Goal: Information Seeking & Learning: Learn about a topic

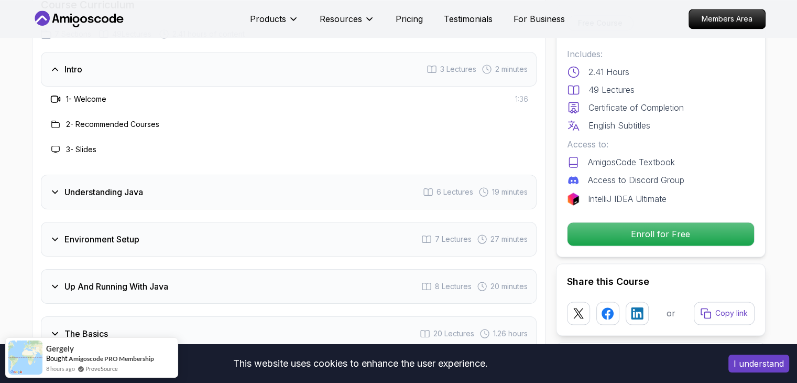
scroll to position [1539, 0]
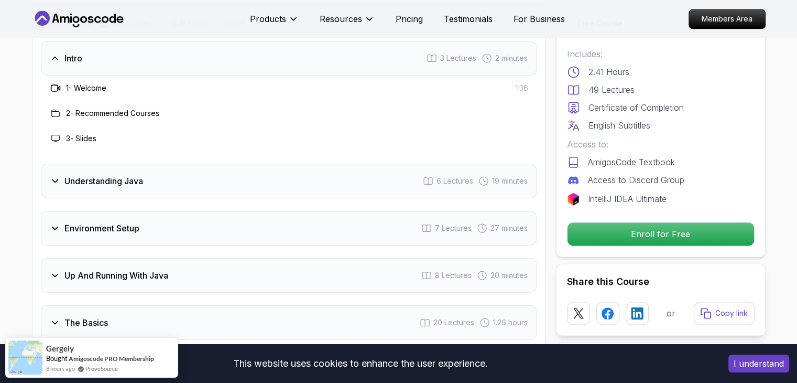
click at [198, 164] on div "Understanding Java 6 Lectures 19 minutes" at bounding box center [289, 181] width 496 height 35
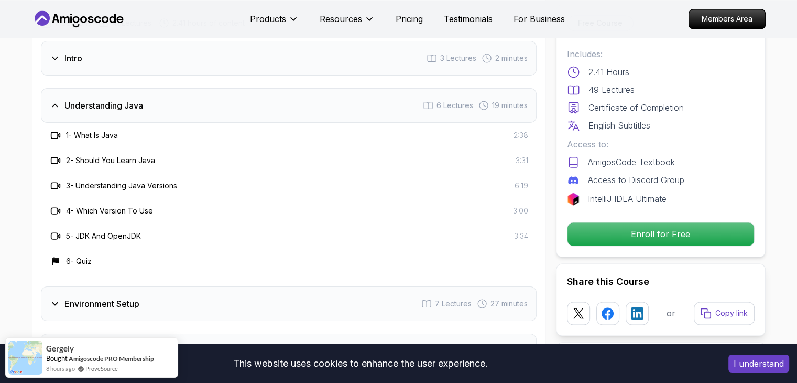
scroll to position [0, 0]
click at [205, 88] on div "Understanding Java 6 Lectures 19 minutes" at bounding box center [289, 105] width 496 height 35
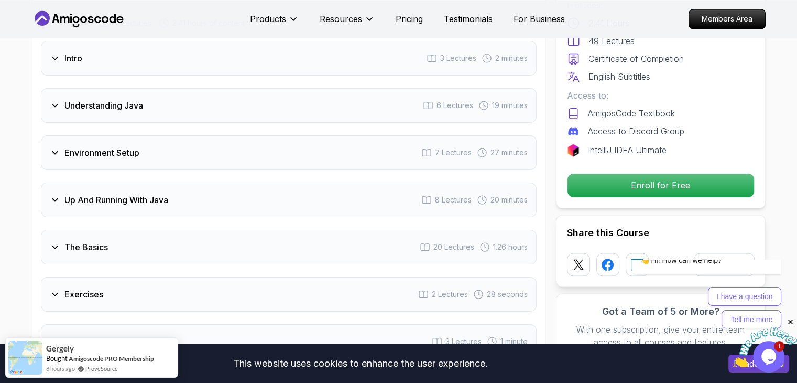
click at [207, 135] on div "Environment Setup 7 Lectures 27 minutes" at bounding box center [289, 152] width 496 height 35
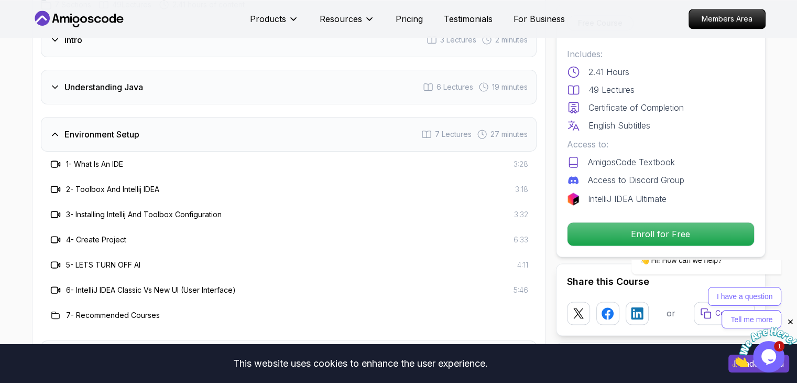
scroll to position [1556, 0]
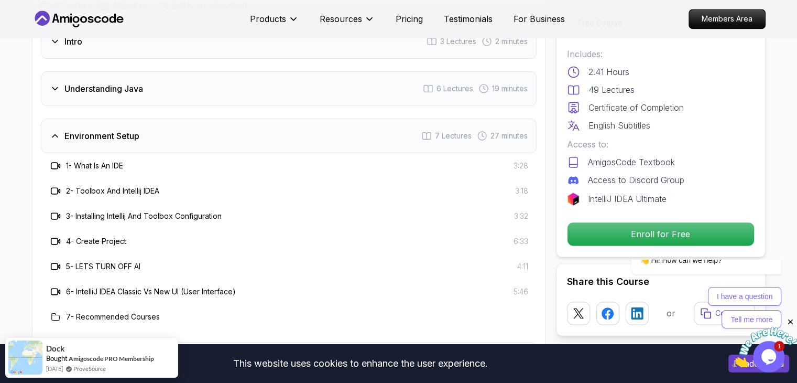
click at [210, 118] on div "Environment Setup 7 Lectures 27 minutes" at bounding box center [289, 135] width 496 height 35
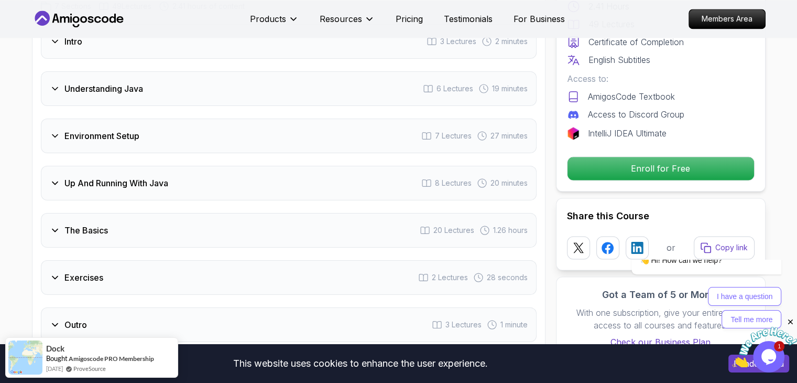
click at [197, 166] on div "Up And Running With Java 8 Lectures 20 minutes" at bounding box center [289, 183] width 496 height 35
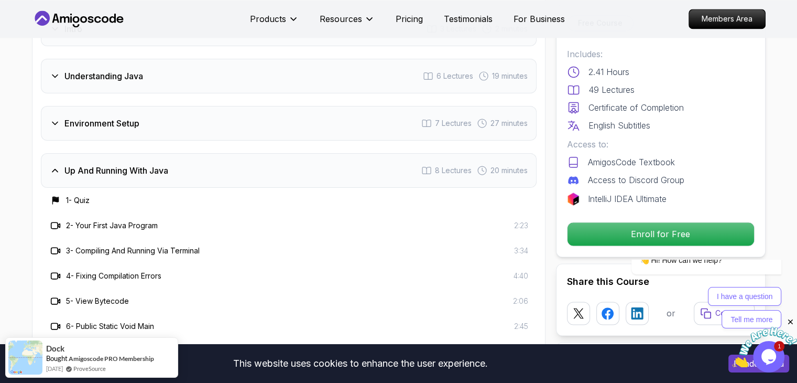
scroll to position [1564, 0]
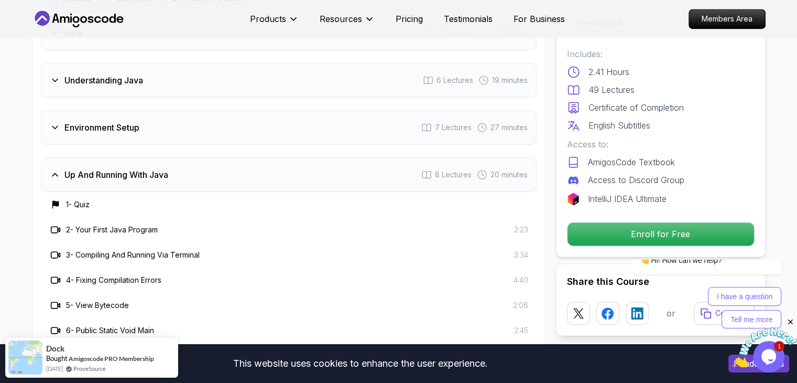
click at [195, 157] on div "Up And Running With Java 8 Lectures 20 minutes" at bounding box center [289, 174] width 496 height 35
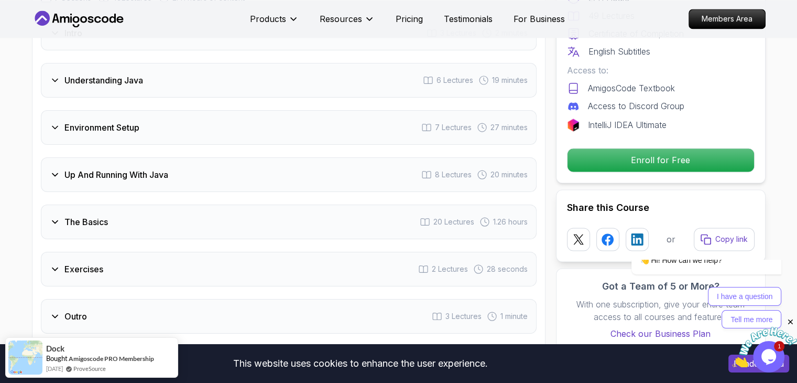
click at [181, 204] on div "The Basics 20 Lectures 1.26 hours" at bounding box center [289, 221] width 496 height 35
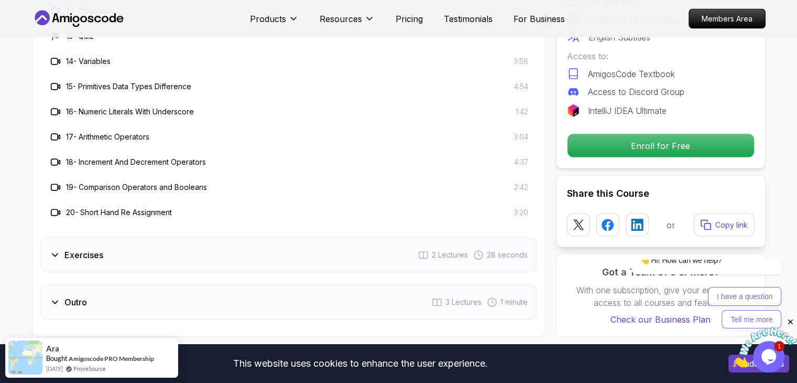
scroll to position [2082, 0]
click at [186, 237] on div "Exercises 2 Lectures 28 seconds" at bounding box center [289, 254] width 496 height 35
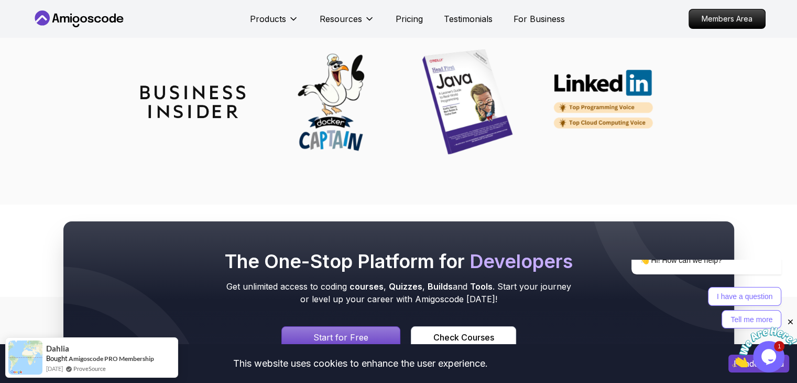
scroll to position [4008, 0]
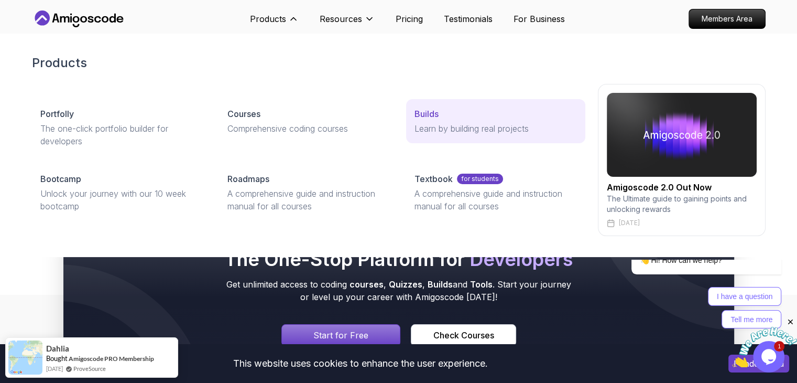
click at [432, 130] on p "Learn by building real projects" at bounding box center [496, 128] width 162 height 13
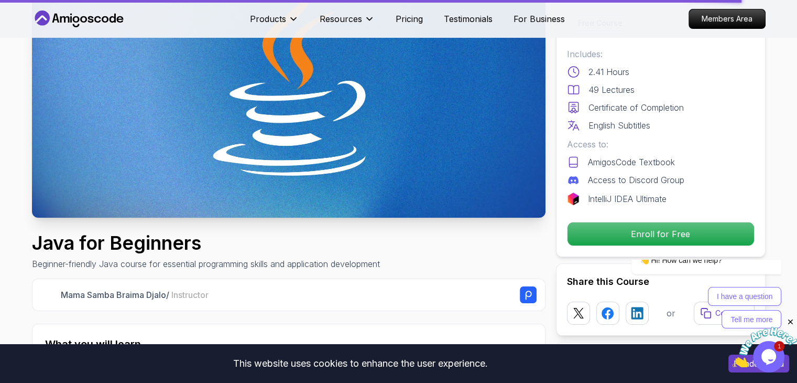
scroll to position [0, 0]
